Goal: Task Accomplishment & Management: Manage account settings

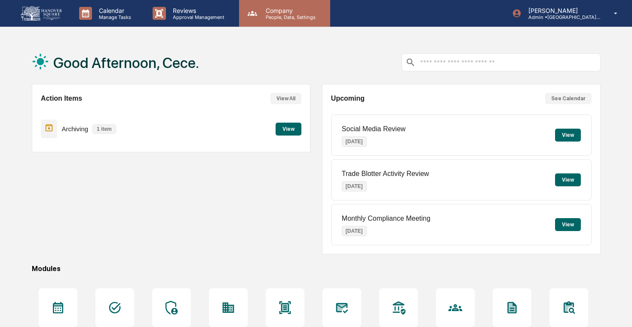
click at [259, 21] on div "Company People, Data, Settings" at bounding box center [284, 13] width 91 height 27
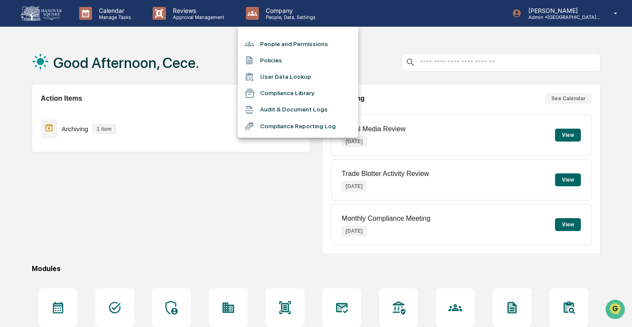
click at [286, 46] on li "People and Permissions" at bounding box center [298, 44] width 120 height 16
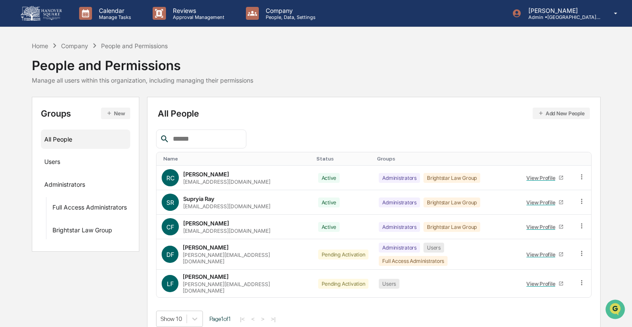
scroll to position [3, 0]
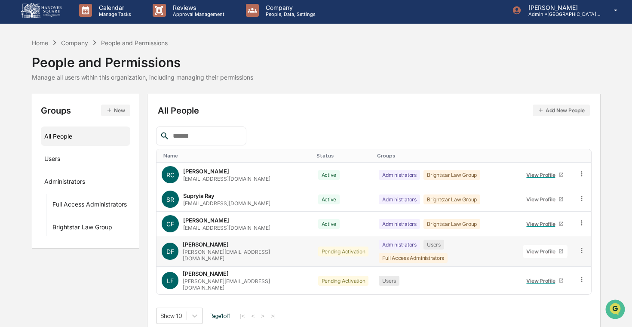
click at [581, 246] on icon at bounding box center [582, 250] width 8 height 8
click at [564, 280] on div "Change Status" at bounding box center [543, 282] width 71 height 10
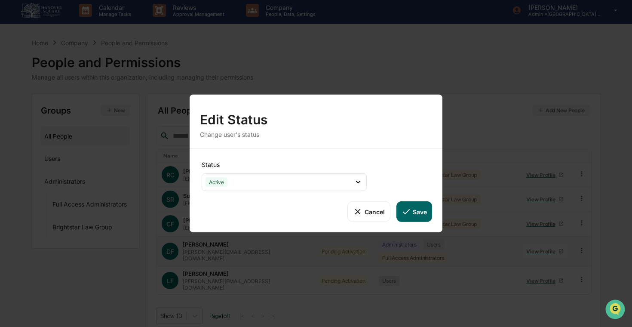
click at [427, 215] on button "Save" at bounding box center [415, 211] width 36 height 21
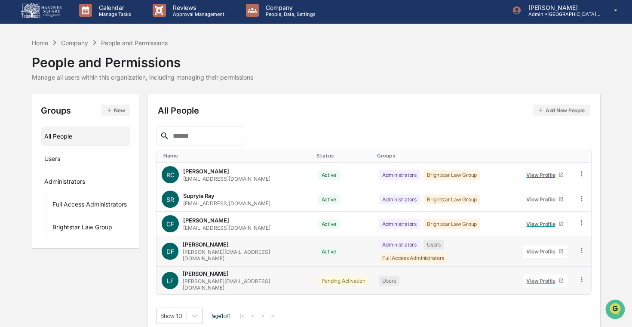
click at [579, 276] on icon at bounding box center [582, 280] width 8 height 8
click at [541, 306] on div "Change Status" at bounding box center [543, 311] width 71 height 10
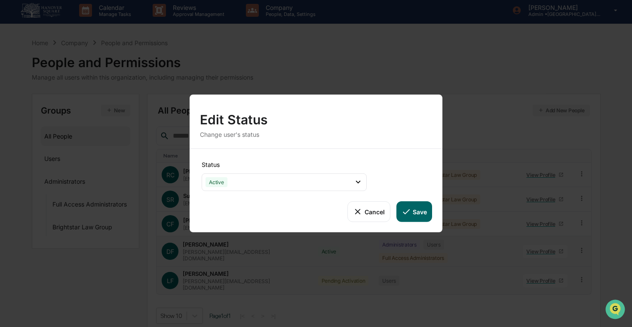
click at [421, 218] on button "Save" at bounding box center [415, 211] width 36 height 21
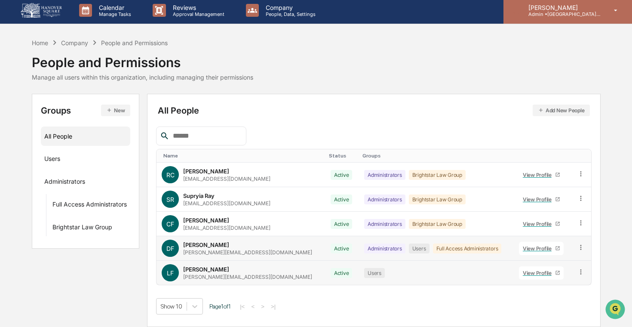
click at [555, 23] on div "[PERSON_NAME] Admin • [GEOGRAPHIC_DATA] Wealth Advisors" at bounding box center [568, 10] width 129 height 27
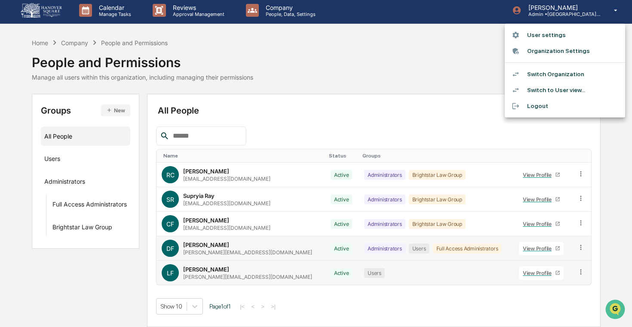
click at [564, 74] on li "Switch Organization" at bounding box center [565, 74] width 120 height 16
